Goal: Information Seeking & Learning: Learn about a topic

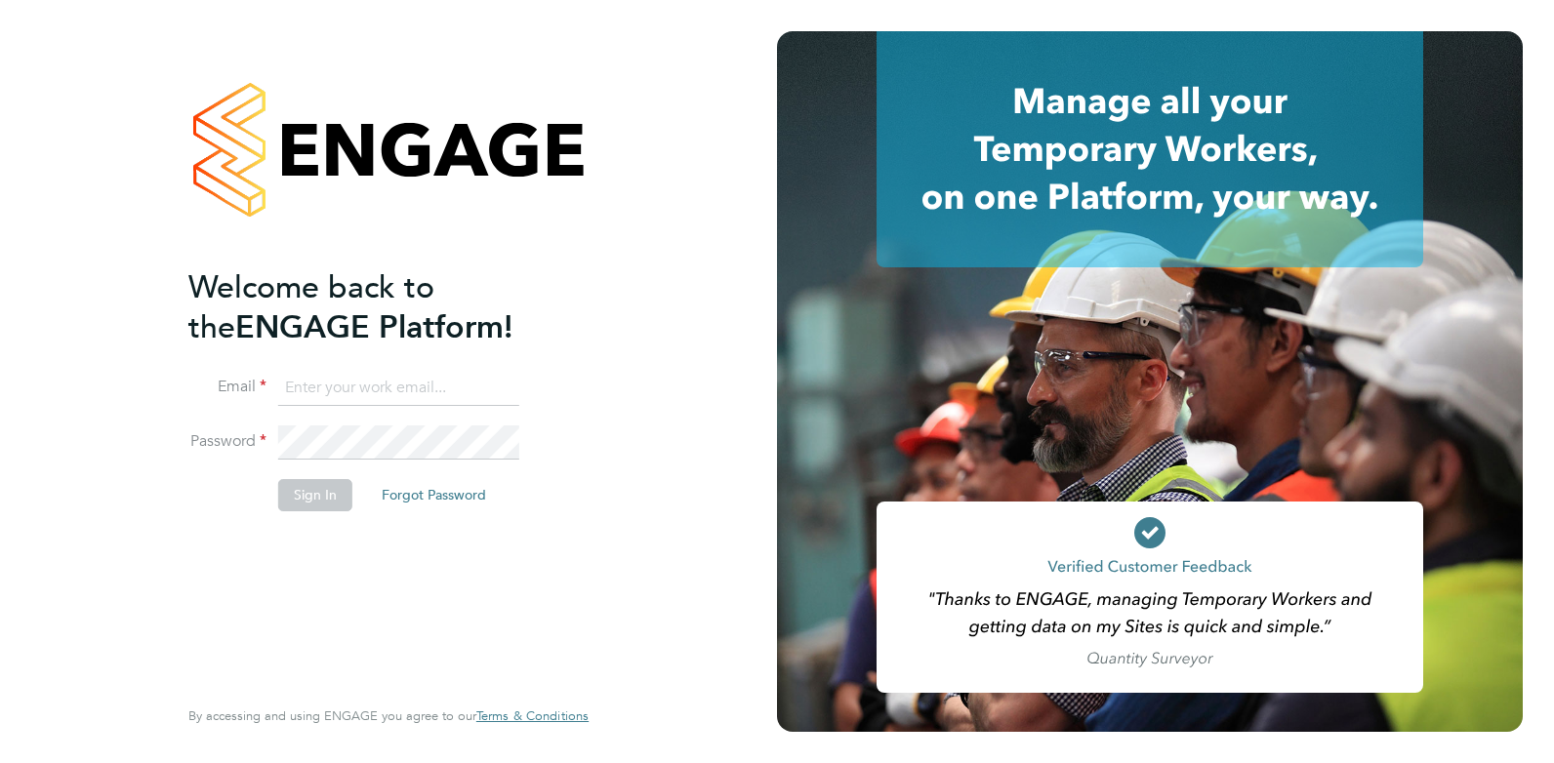
click at [379, 399] on input at bounding box center [398, 388] width 241 height 35
type input "[EMAIL_ADDRESS][DOMAIN_NAME]"
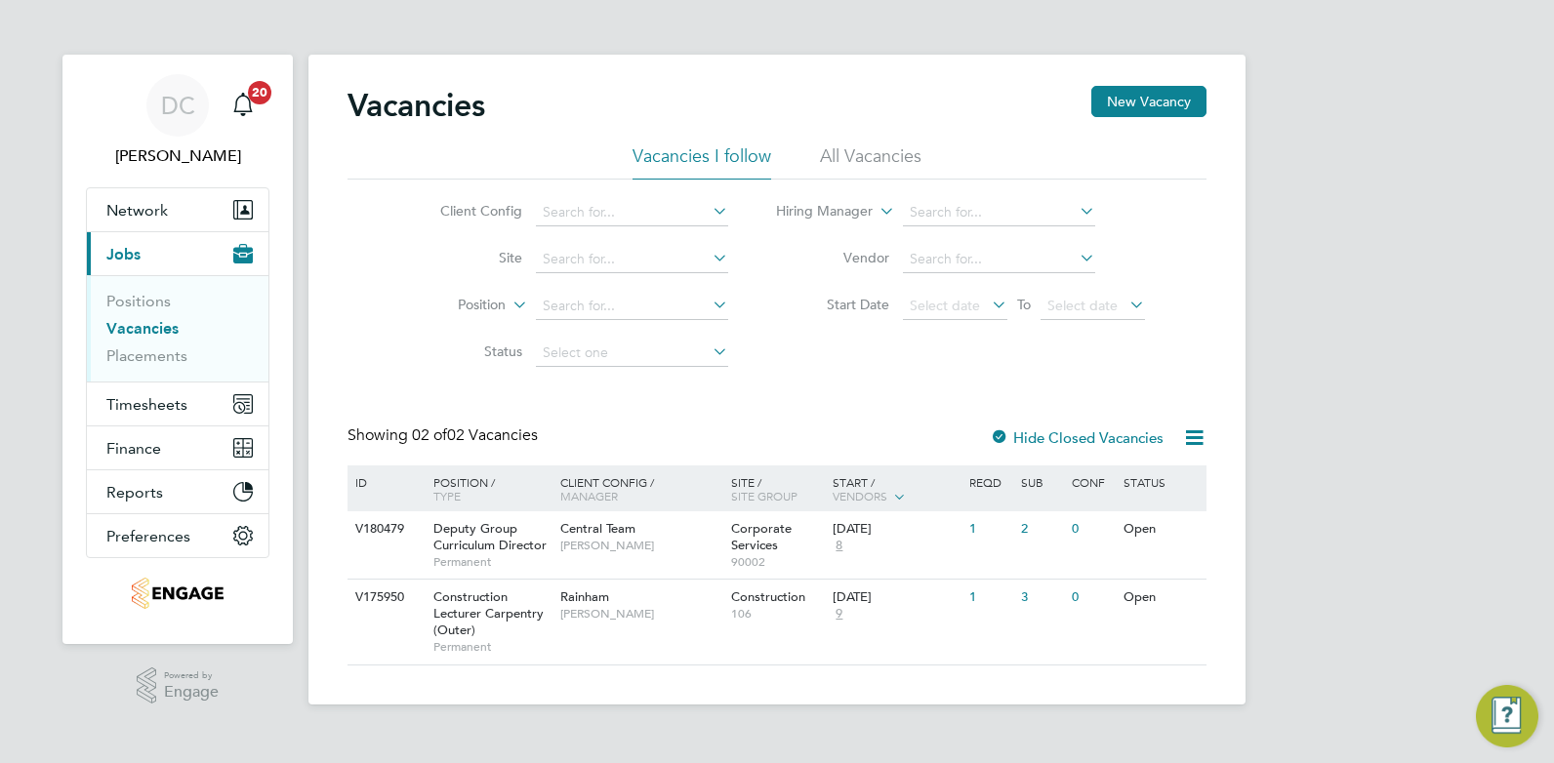
click at [865, 142] on div "Vacancies New Vacancy" at bounding box center [776, 115] width 859 height 59
click at [877, 156] on li "All Vacancies" at bounding box center [871, 161] width 102 height 35
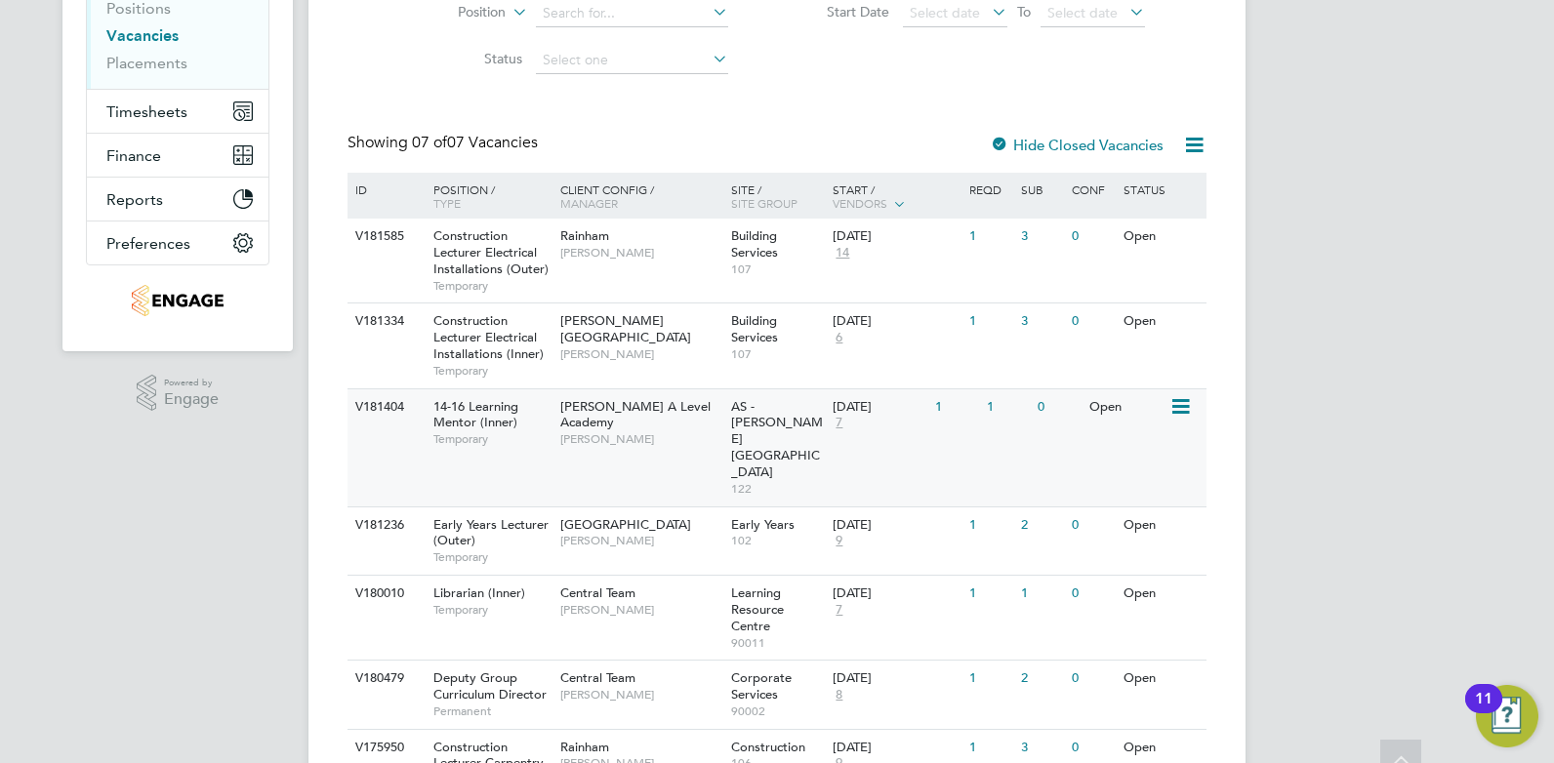
scroll to position [365, 0]
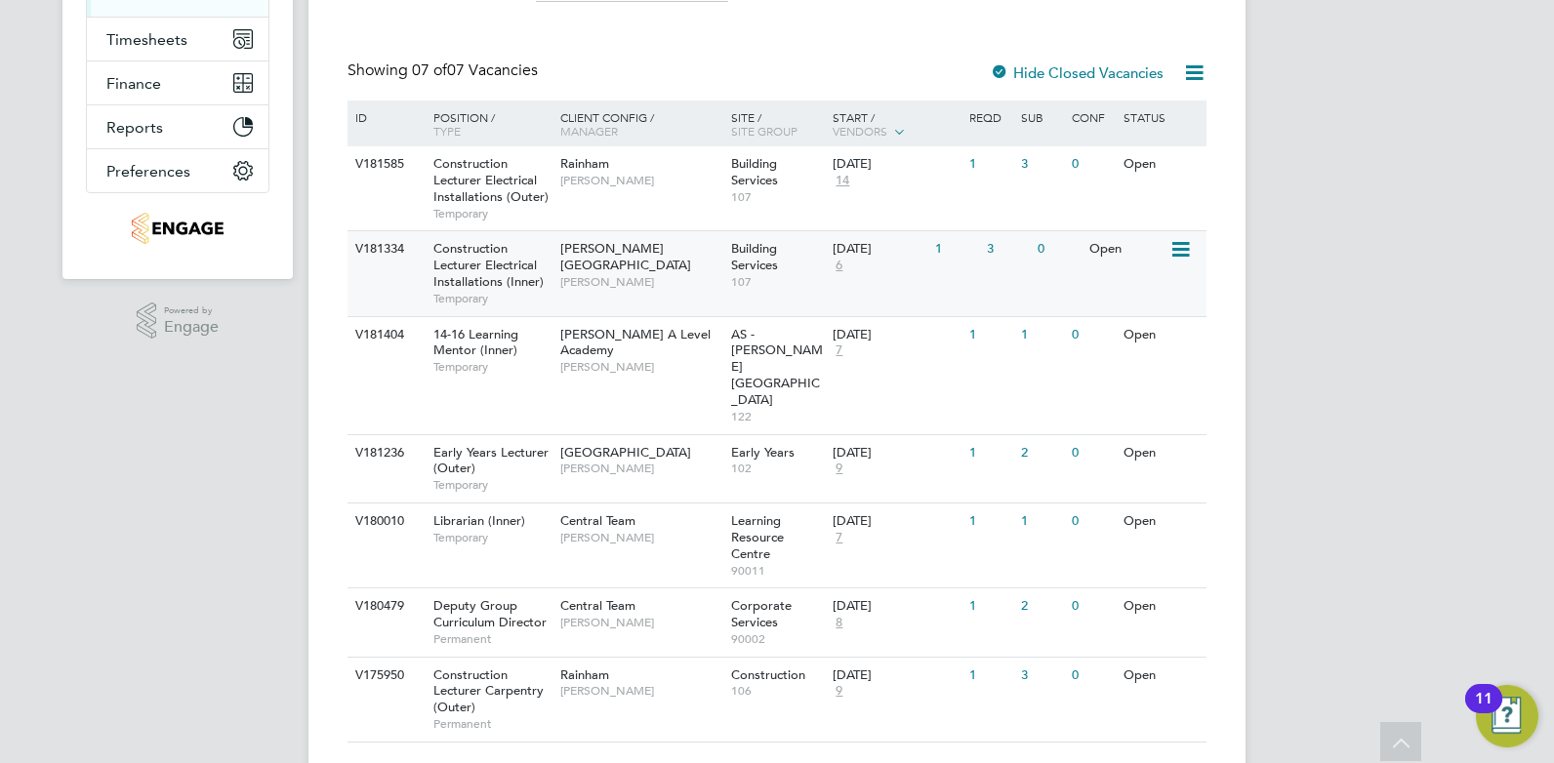
click at [670, 302] on div "V181334 Construction Lecturer Electrical Installations (Inner) Temporary Hackne…" at bounding box center [776, 272] width 859 height 85
